Goal: Task Accomplishment & Management: Use online tool/utility

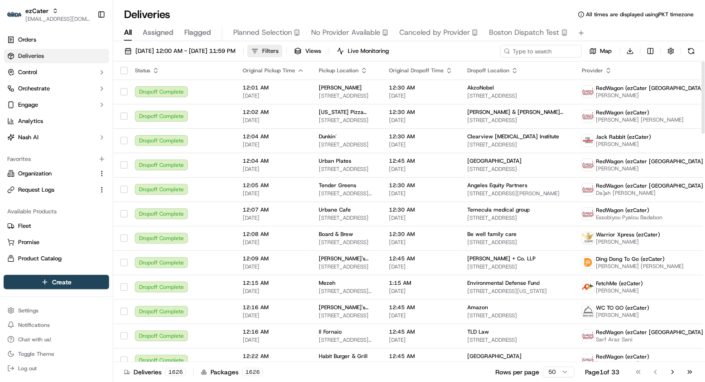
click at [282, 53] on button "Filters" at bounding box center [264, 51] width 35 height 13
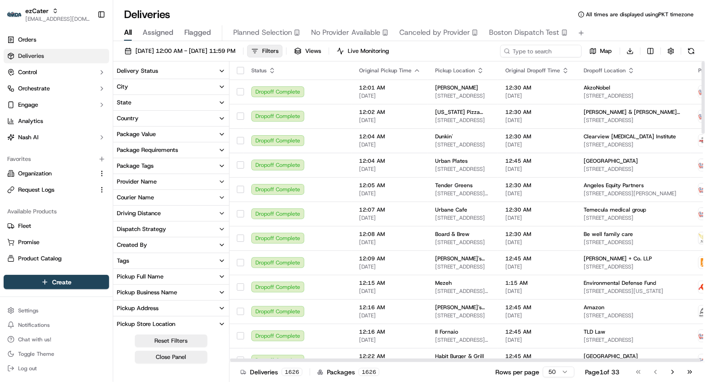
click at [199, 71] on button "Delivery Status" at bounding box center [171, 70] width 116 height 15
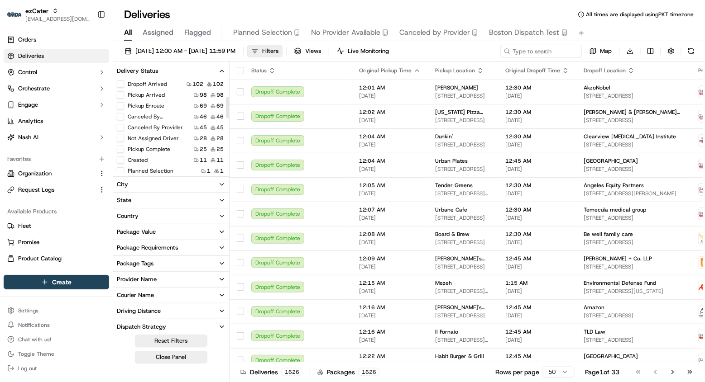
scroll to position [87, 0]
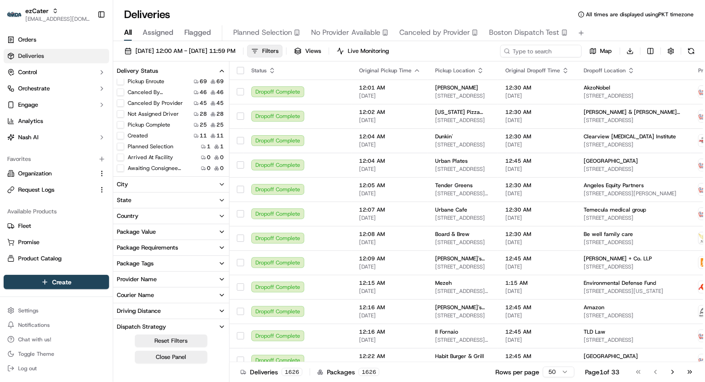
click at [121, 146] on button "Planned Selection" at bounding box center [120, 146] width 7 height 7
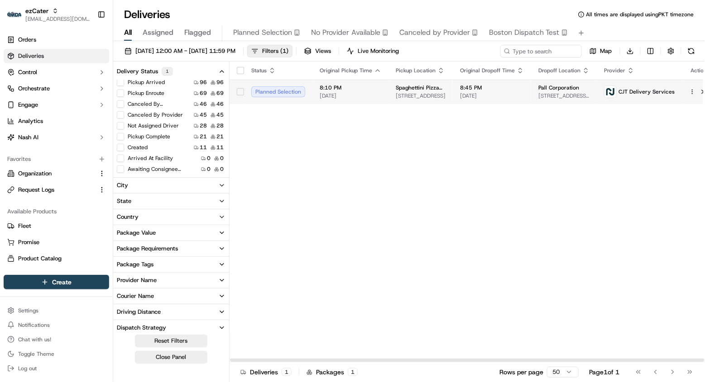
click at [358, 82] on td "8:10 PM [DATE]" at bounding box center [350, 92] width 76 height 24
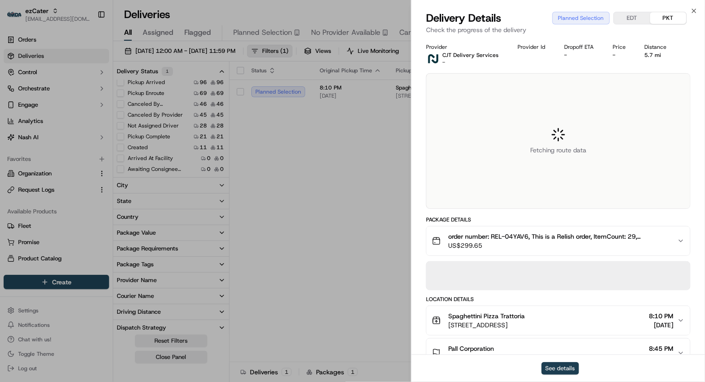
click at [556, 364] on button "See details" at bounding box center [560, 369] width 38 height 13
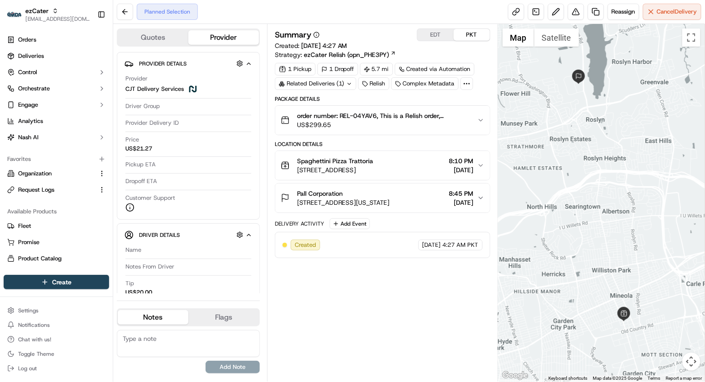
click at [156, 34] on button "Quotes" at bounding box center [153, 37] width 71 height 14
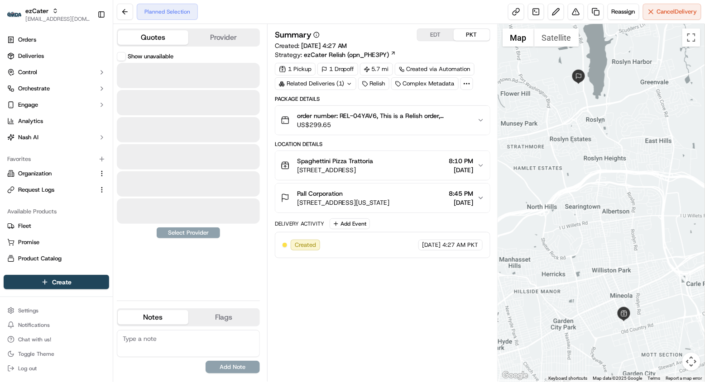
click at [123, 61] on button "Show unavailable" at bounding box center [121, 56] width 9 height 9
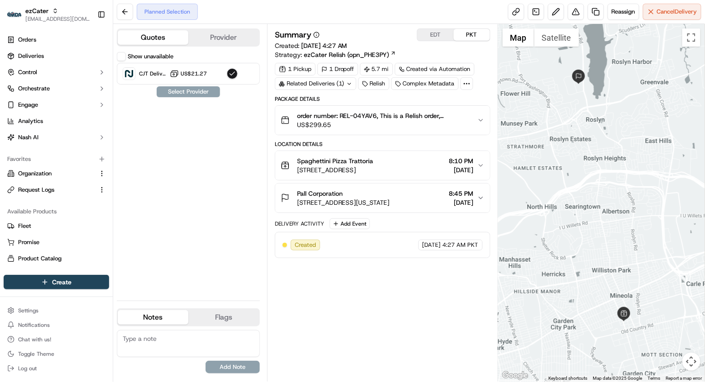
click at [121, 54] on button "Show unavailable" at bounding box center [121, 56] width 9 height 9
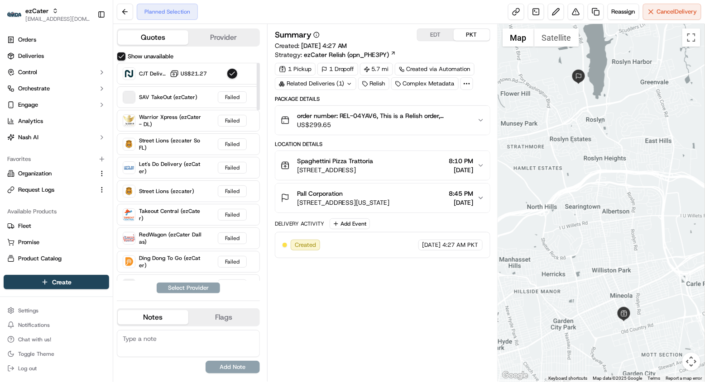
click at [234, 38] on button "Provider" at bounding box center [223, 37] width 71 height 14
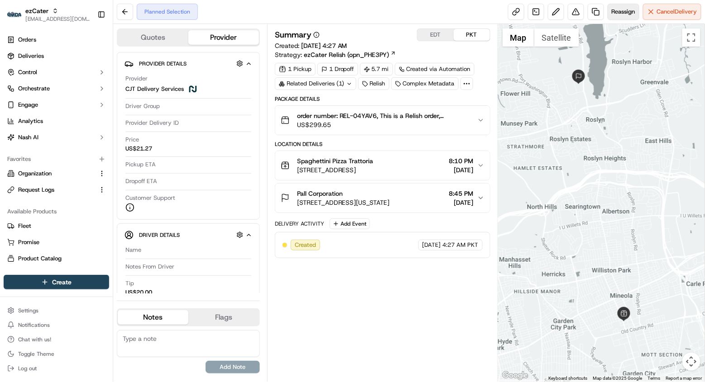
click at [625, 8] on span "Reassign" at bounding box center [623, 12] width 24 height 8
click at [619, 4] on button "Reassign" at bounding box center [623, 12] width 32 height 16
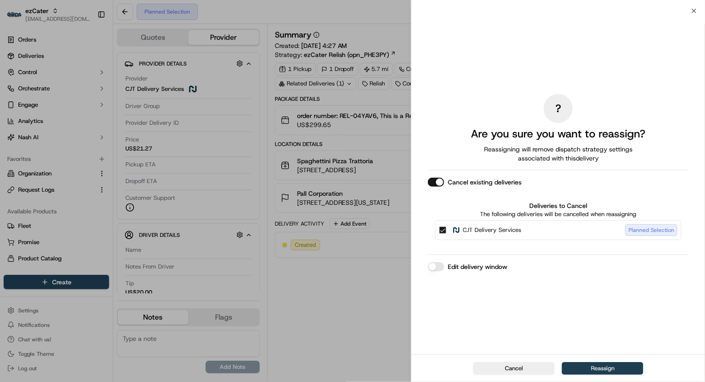
click at [592, 367] on button "Reassign" at bounding box center [602, 369] width 81 height 13
